Goal: Task Accomplishment & Management: Manage account settings

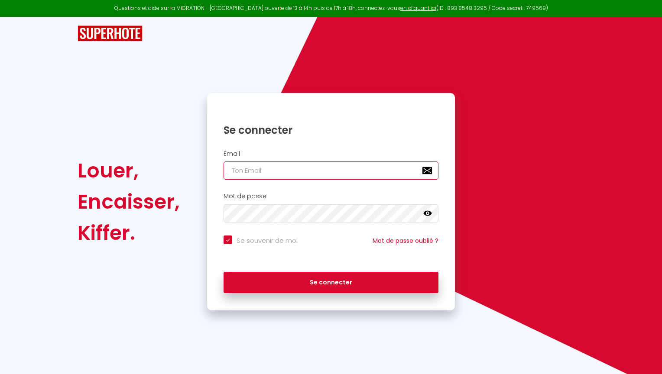
click at [281, 165] on input "email" at bounding box center [330, 171] width 215 height 18
click at [0, 374] on com-1password-button at bounding box center [0, 374] width 0 height 0
type input "[EMAIL_ADDRESS][DOMAIN_NAME]"
checkbox input "true"
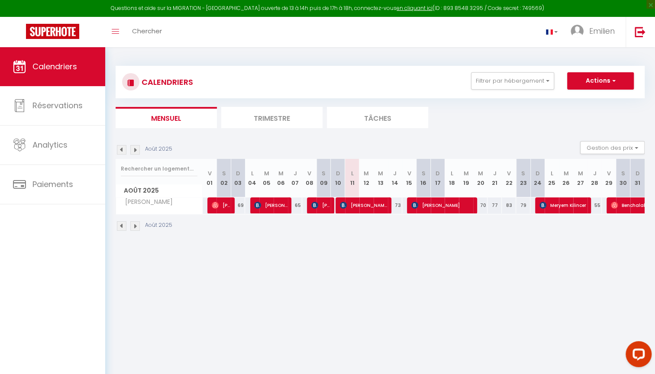
click at [137, 147] on img at bounding box center [135, 150] width 10 height 10
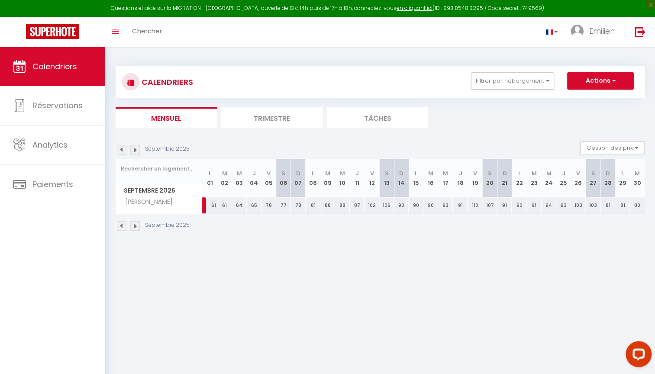
click at [125, 149] on img at bounding box center [122, 150] width 10 height 10
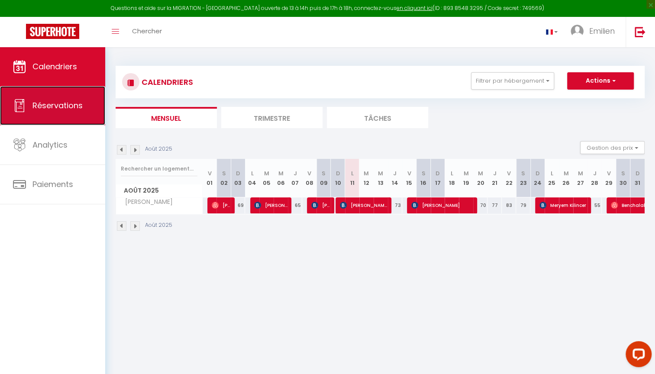
click at [74, 110] on span "Réservations" at bounding box center [57, 105] width 50 height 11
select select "not_cancelled"
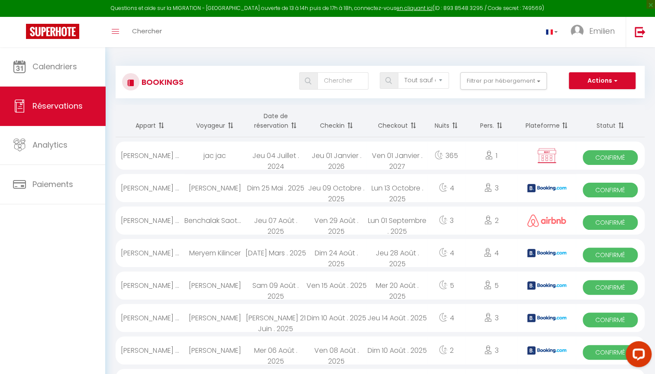
click at [498, 191] on div "3" at bounding box center [491, 188] width 53 height 28
select select "OK"
select select "0"
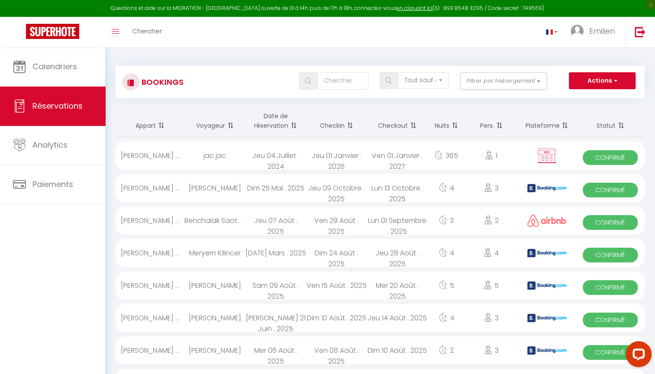
select select "1"
select select
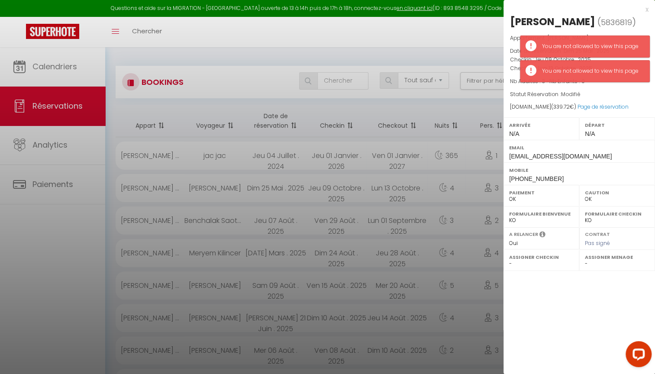
click at [468, 198] on div at bounding box center [327, 187] width 655 height 374
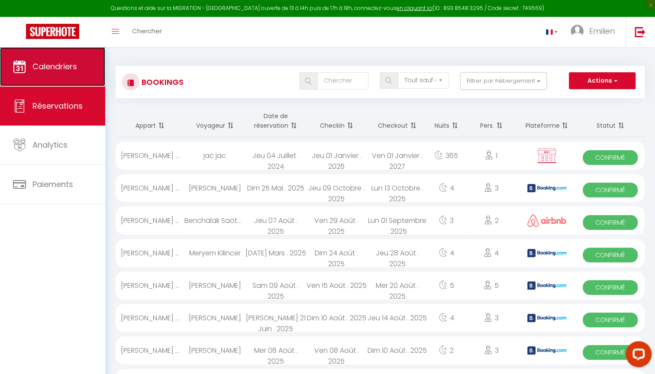
click at [45, 66] on span "Calendriers" at bounding box center [54, 66] width 45 height 11
